Goal: Information Seeking & Learning: Learn about a topic

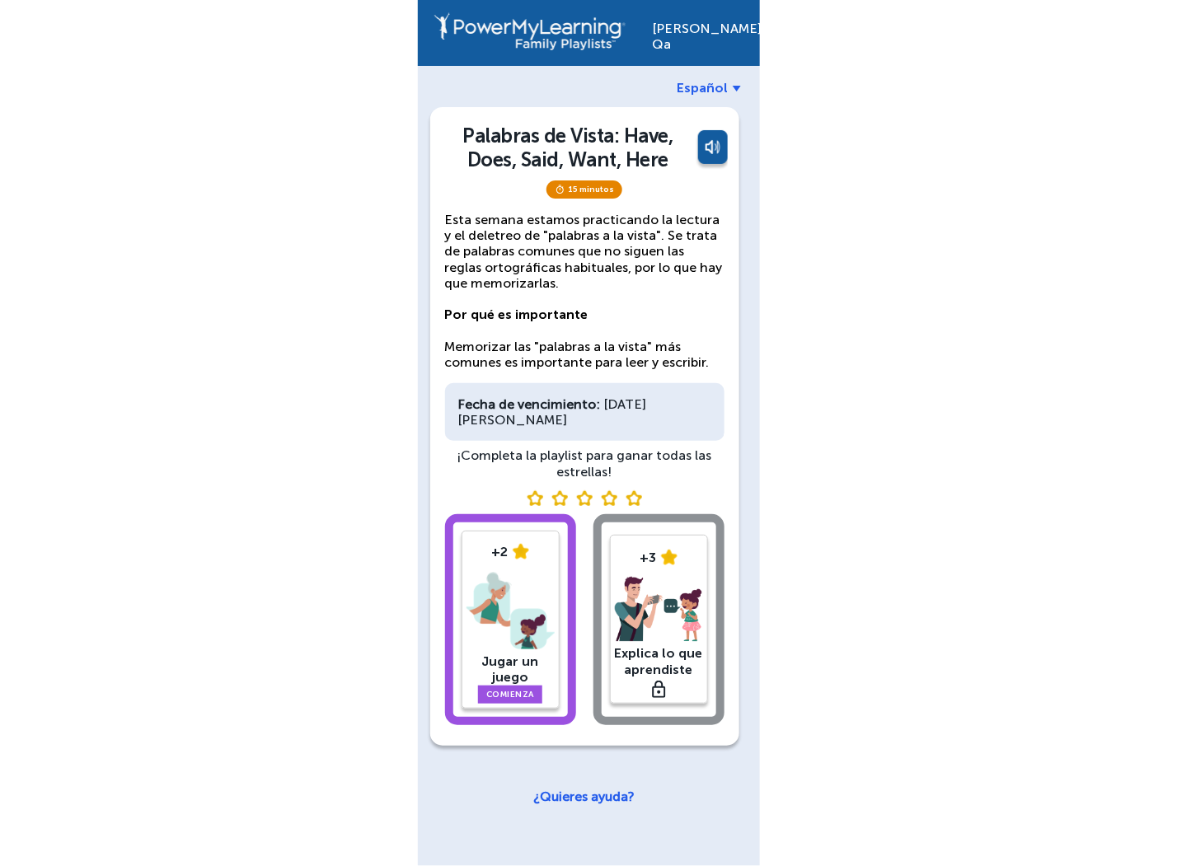
click at [956, 251] on div "Juan Qa Español Palabras de Vista: Have, Does, Said, Want, Here 15 minutos Esta…" at bounding box center [588, 433] width 1177 height 866
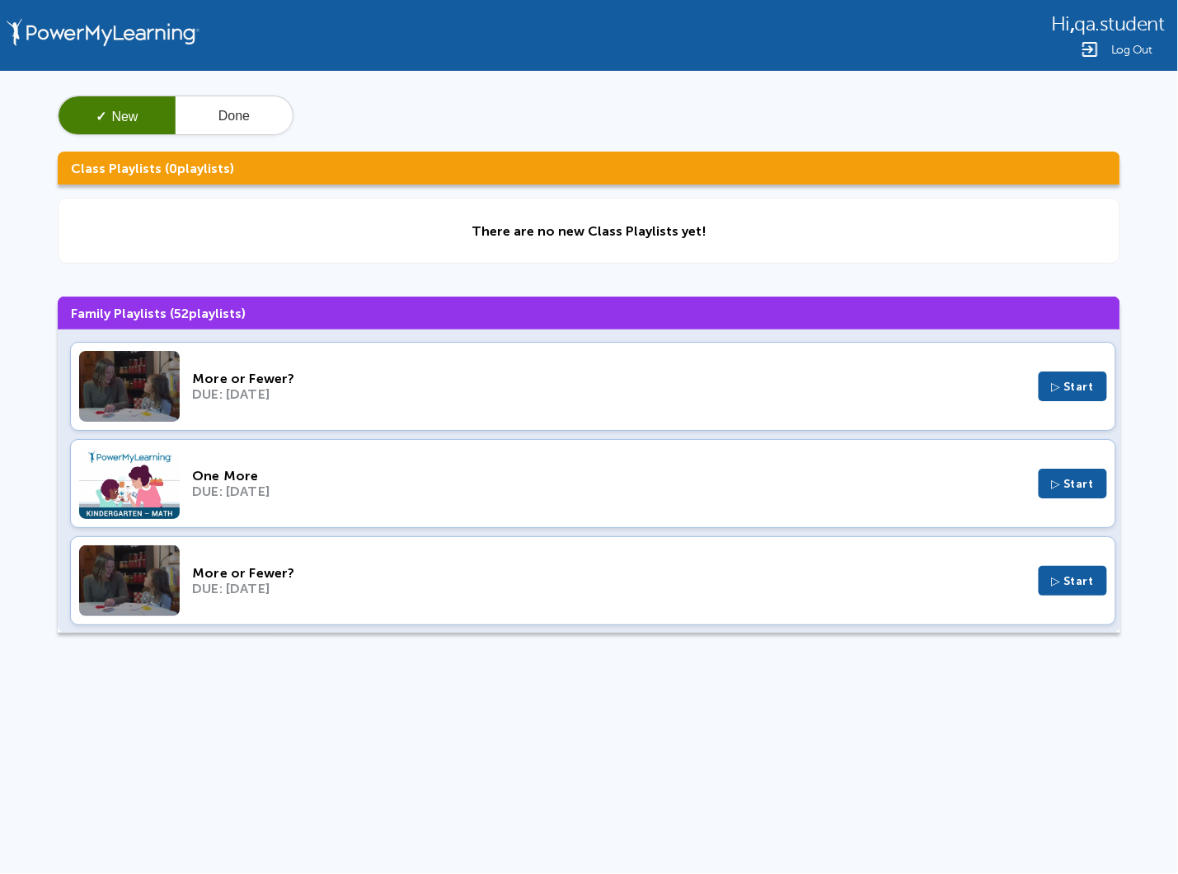
click at [400, 382] on div "More or Fewer?" at bounding box center [609, 379] width 834 height 16
click at [341, 390] on div "DUE: Nov 6, 2024" at bounding box center [609, 395] width 834 height 16
drag, startPoint x: 465, startPoint y: 406, endPoint x: 19, endPoint y: 288, distance: 461.4
click at [19, 288] on div "✓ New Done Class Playlists ( 0 playlists) There are no new Class Playlists yet!…" at bounding box center [589, 371] width 1178 height 600
click at [406, 493] on div "DUE: Jan 10, 2024" at bounding box center [609, 492] width 834 height 16
